Goal: Task Accomplishment & Management: Use online tool/utility

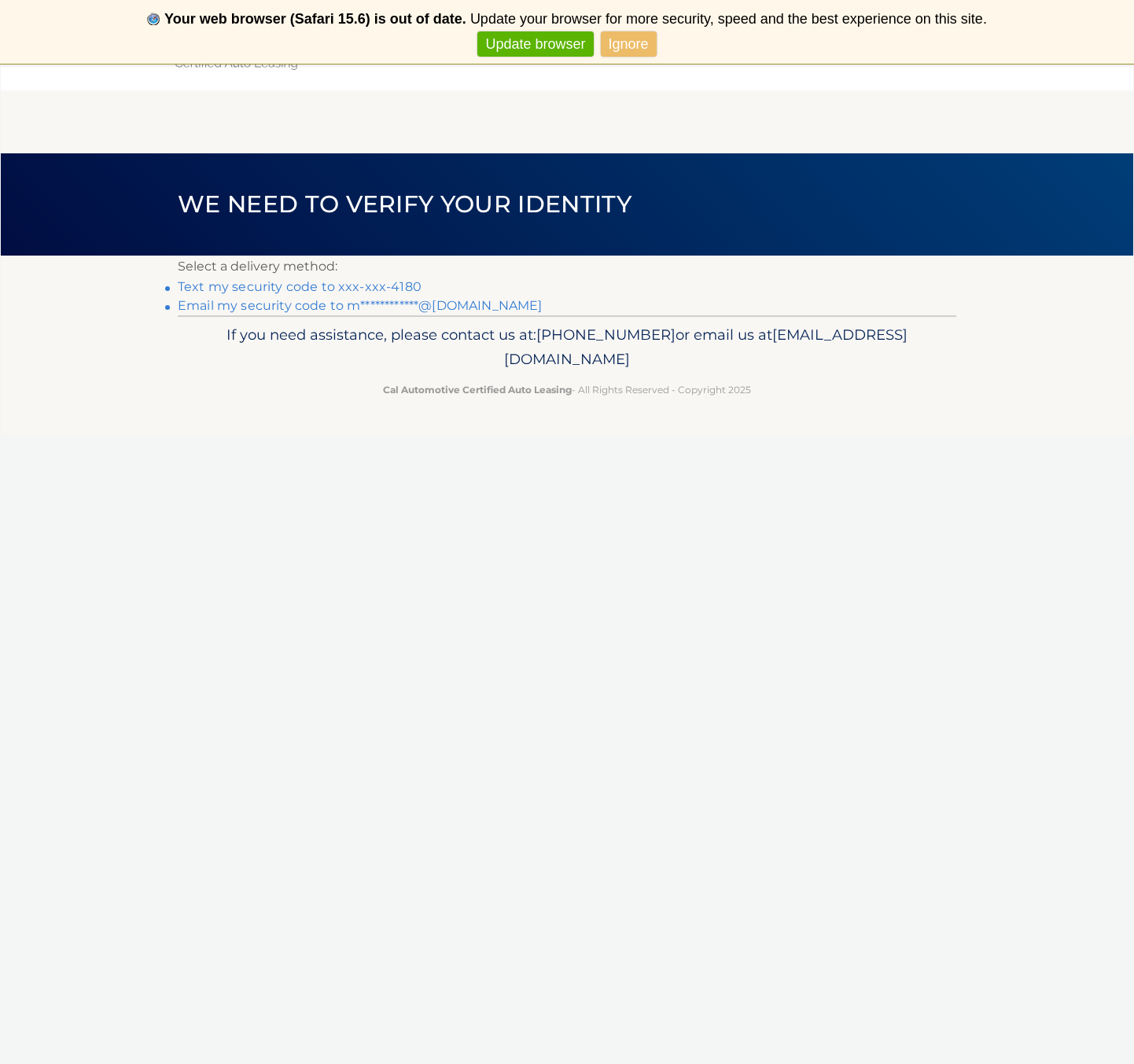
click at [321, 285] on link "Text my security code to xxx-xxx-4180" at bounding box center [300, 286] width 244 height 15
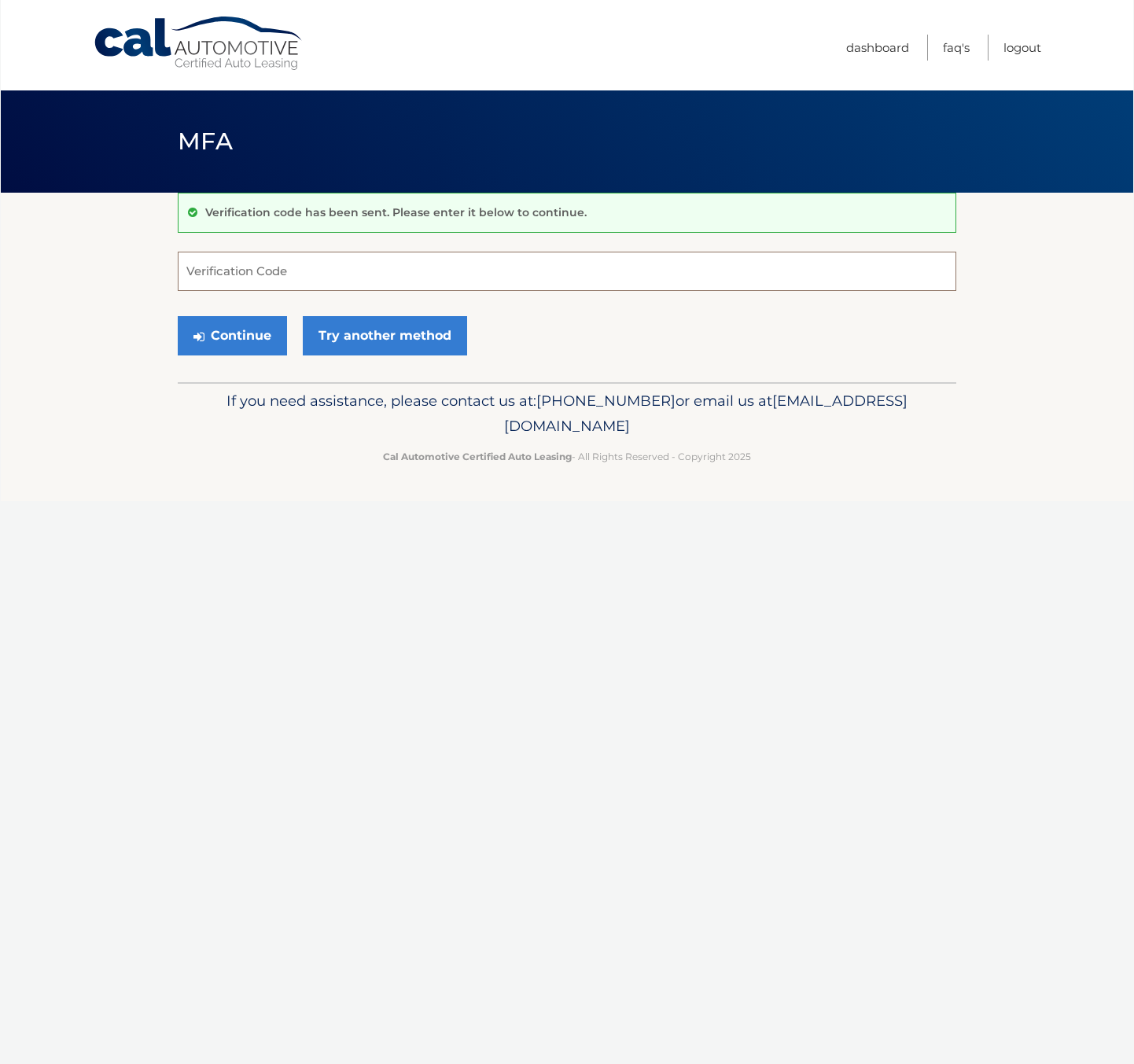
click at [332, 278] on input "Verification Code" at bounding box center [567, 272] width 779 height 40
type input "698605"
click at [252, 328] on button "Continue" at bounding box center [232, 336] width 109 height 40
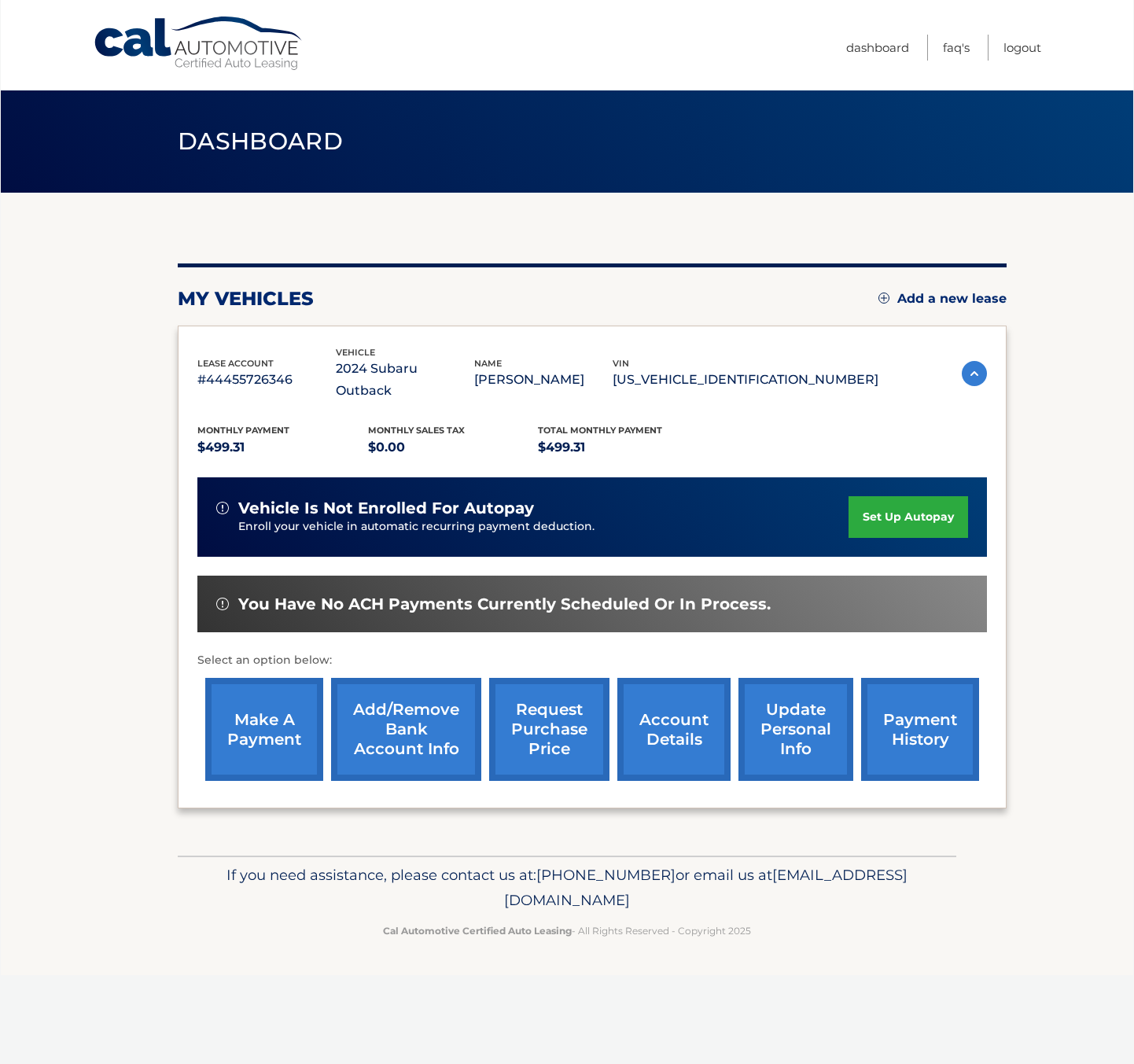
click at [254, 717] on link "make a payment" at bounding box center [264, 729] width 118 height 103
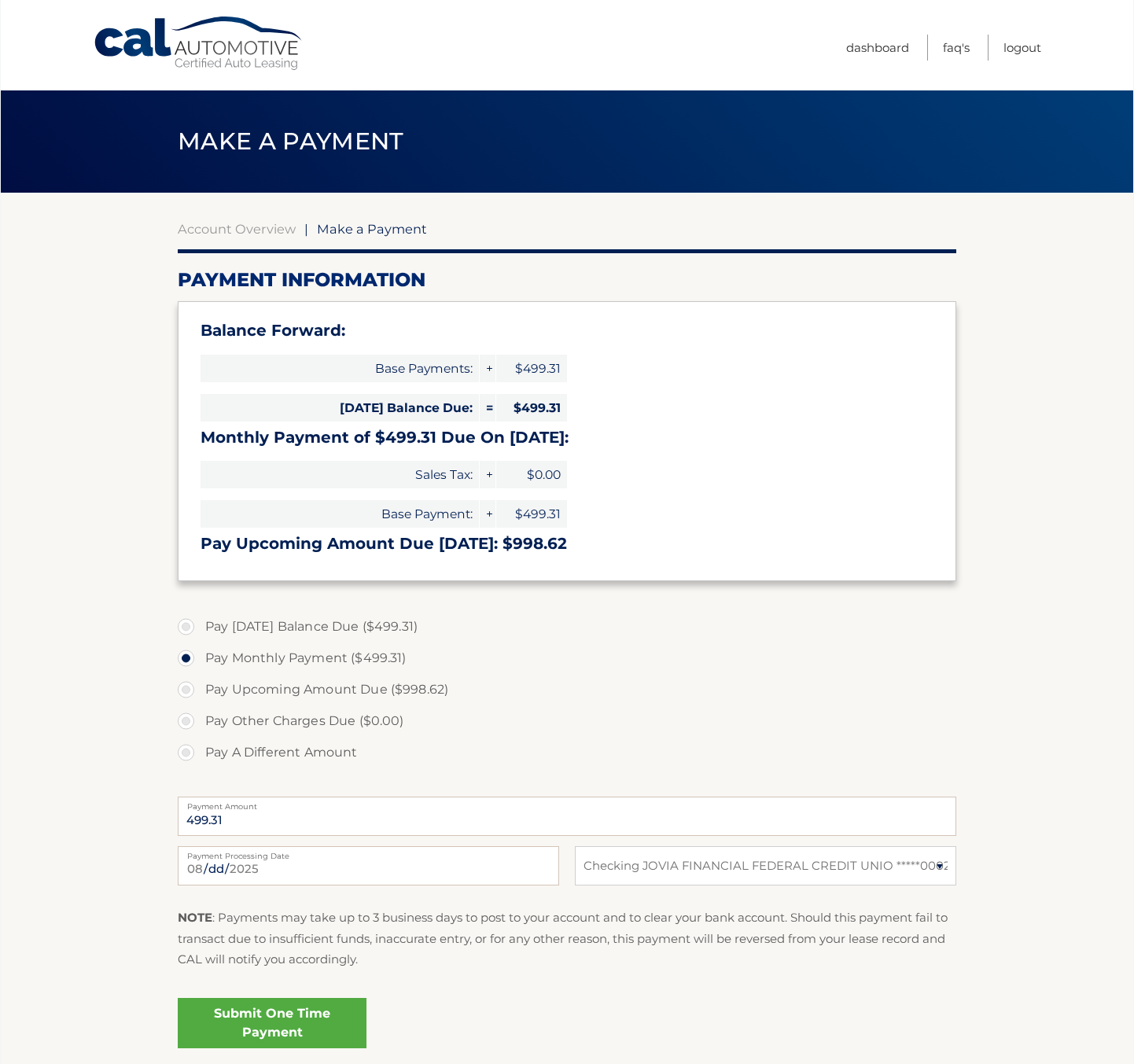
select select "NDI1NzE0YjEtN2NmOS00NTdkLWE5Y2ItMzcyMzAzMzM1ODY0"
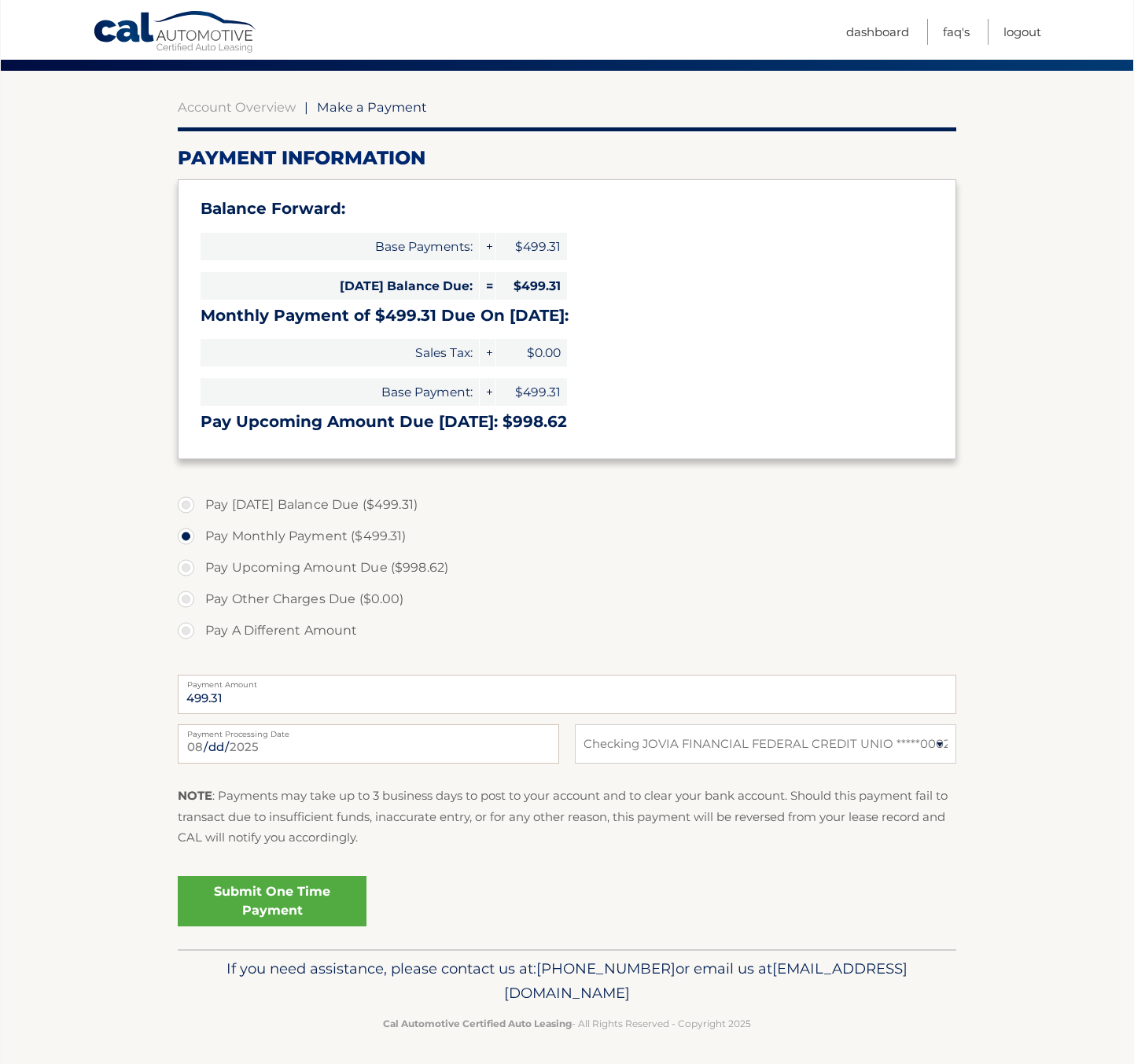
scroll to position [121, 0]
click at [305, 898] on link "Submit One Time Payment" at bounding box center [272, 902] width 189 height 51
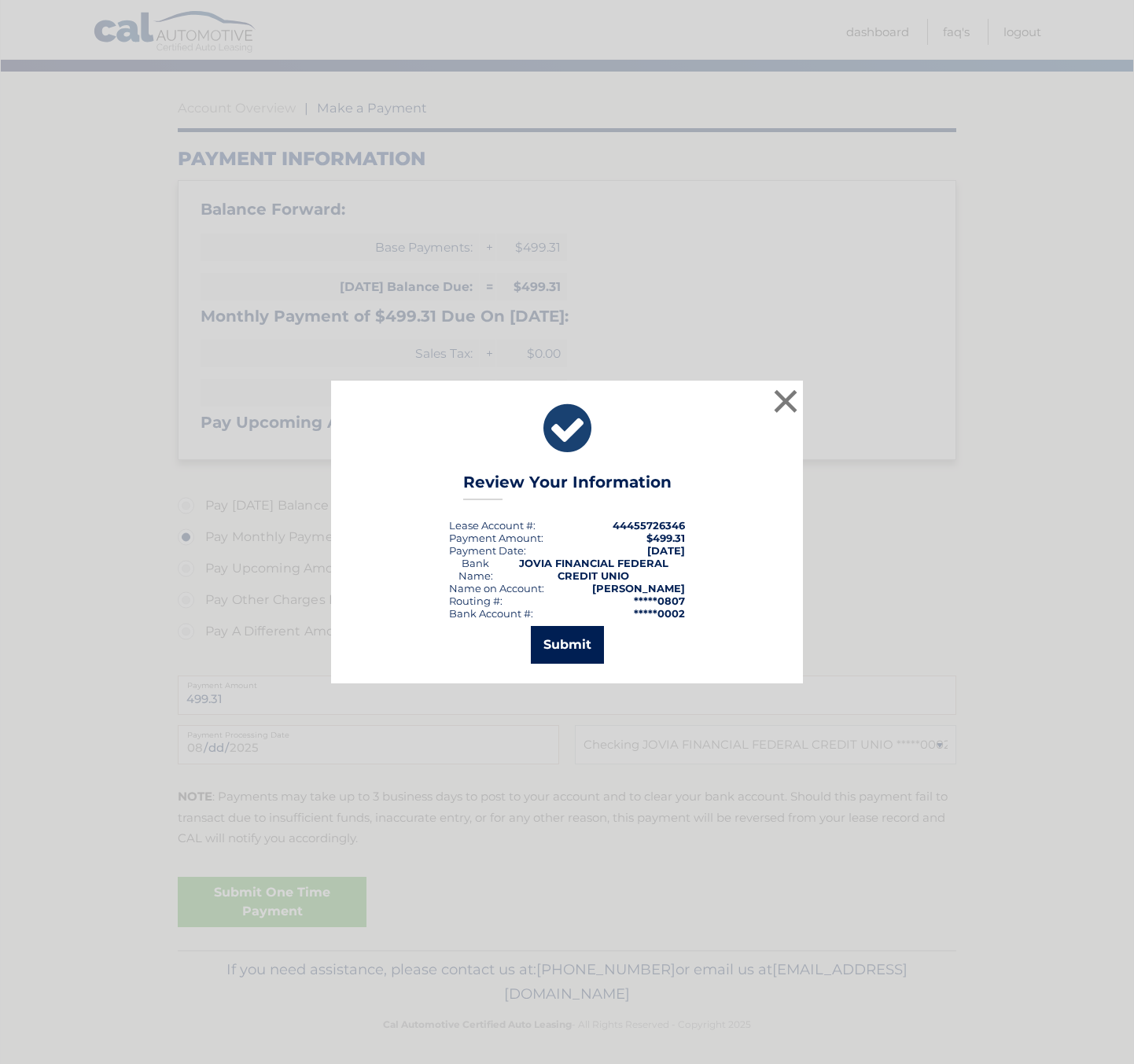
click at [572, 639] on button "Submit" at bounding box center [567, 645] width 73 height 38
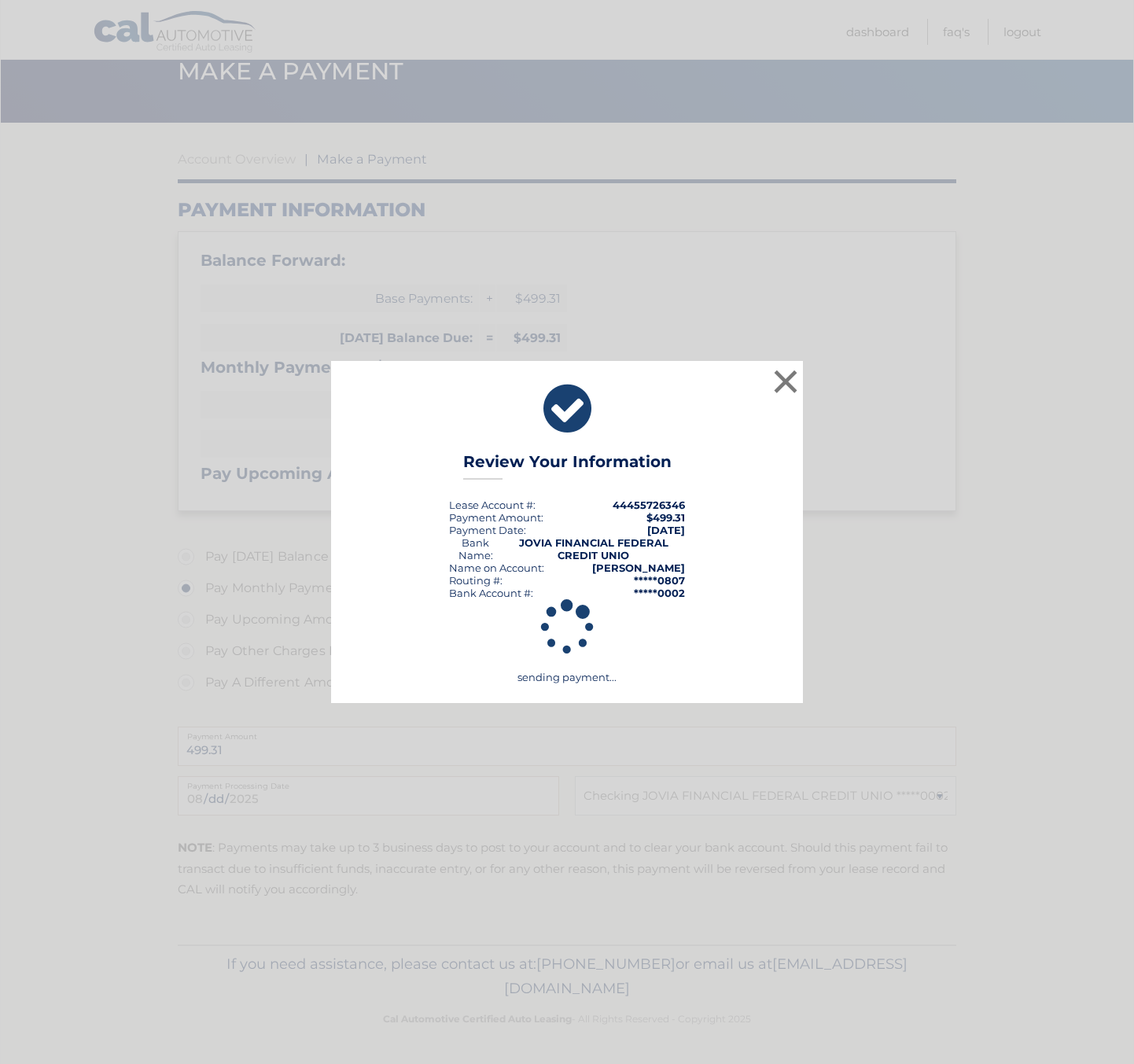
scroll to position [64, 0]
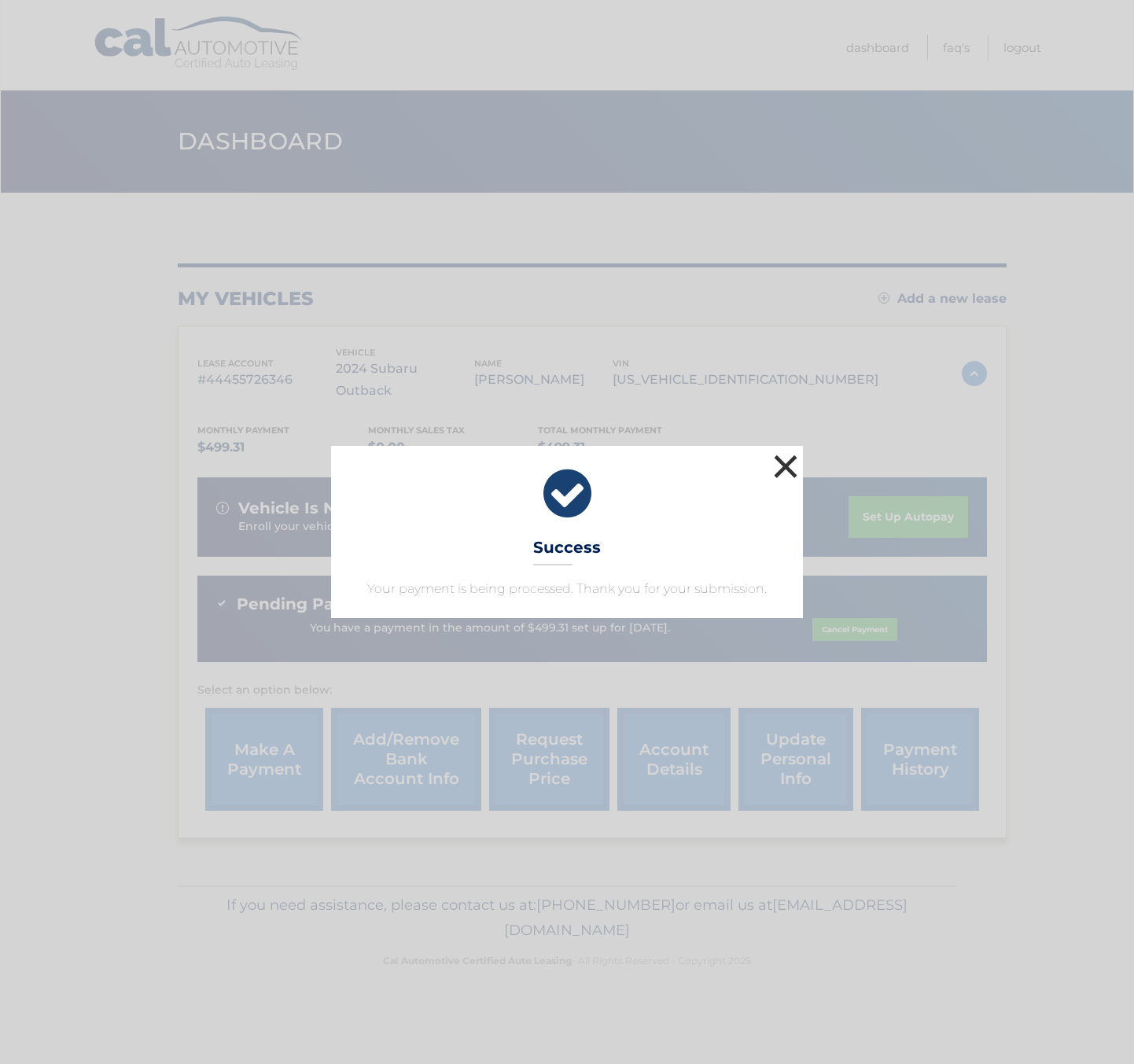
click at [784, 463] on button "×" at bounding box center [785, 466] width 32 height 32
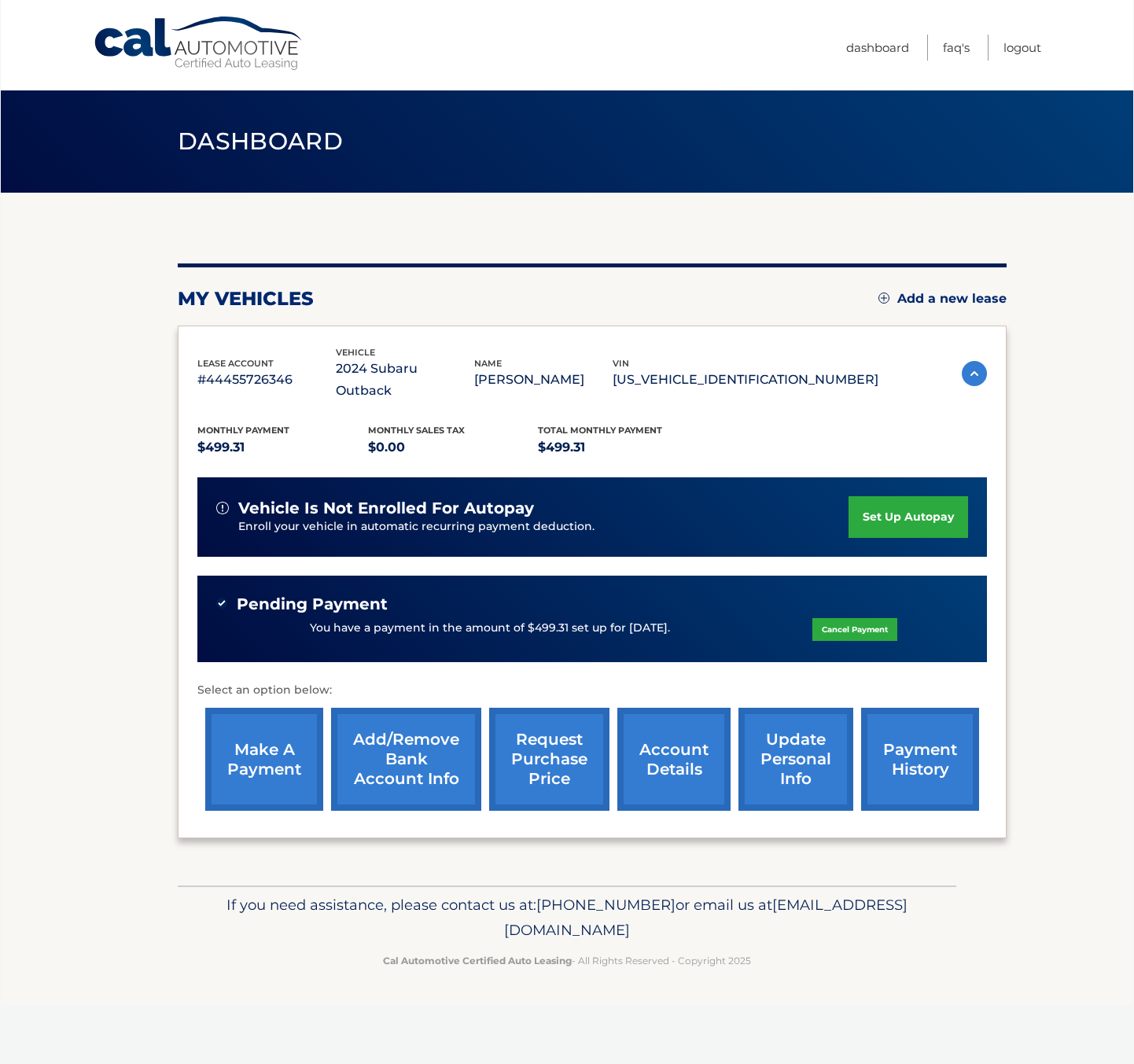
click at [1027, 563] on section "my vehicles Add a new lease lease account #44455726346 vehicle 2024 Subaru Outb…" at bounding box center [567, 539] width 1133 height 693
click at [1018, 48] on link "Logout" at bounding box center [1023, 47] width 38 height 26
